Goal: Transaction & Acquisition: Purchase product/service

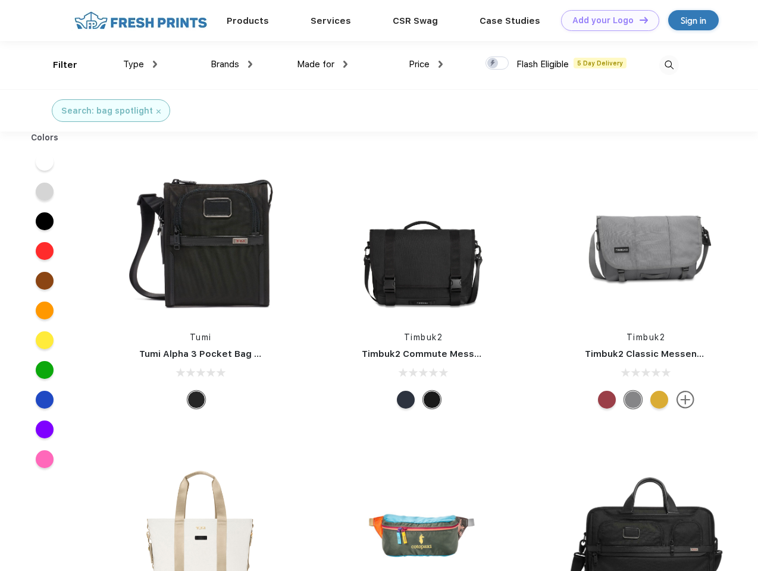
click at [606, 20] on link "Add your Logo Design Tool" at bounding box center [610, 20] width 98 height 21
click at [0, 0] on div "Design Tool" at bounding box center [0, 0] width 0 height 0
click at [639, 20] on link "Add your Logo Design Tool" at bounding box center [610, 20] width 98 height 21
click at [57, 65] on div "Filter" at bounding box center [65, 65] width 24 height 14
click at [140, 64] on span "Type" at bounding box center [133, 64] width 21 height 11
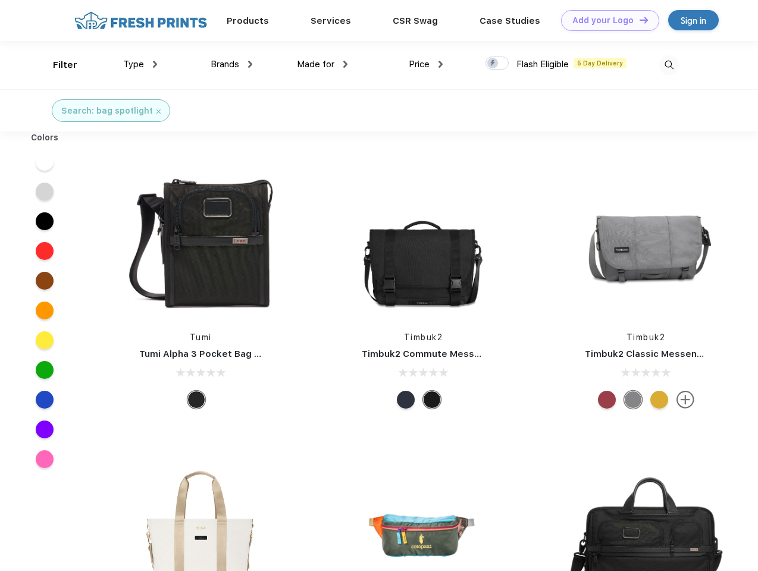
click at [232, 64] on span "Brands" at bounding box center [225, 64] width 29 height 11
click at [323, 64] on span "Made for" at bounding box center [316, 64] width 38 height 11
click at [426, 64] on span "Price" at bounding box center [419, 64] width 21 height 11
click at [498, 64] on div at bounding box center [497, 63] width 23 height 13
click at [493, 64] on input "checkbox" at bounding box center [490, 60] width 8 height 8
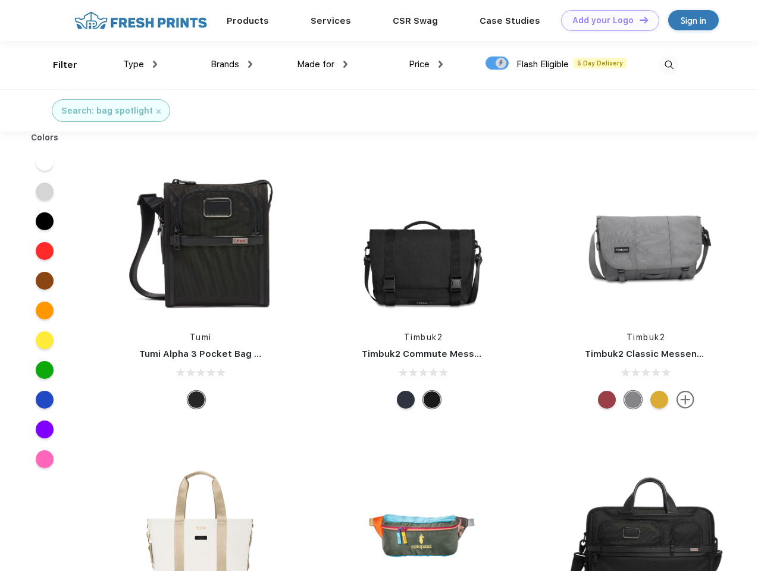
click at [669, 65] on img at bounding box center [670, 65] width 20 height 20
